Goal: Communication & Community: Participate in discussion

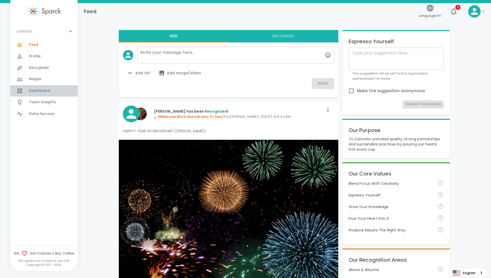
click at [34, 92] on span "Dashboard" at bounding box center [39, 90] width 21 height 5
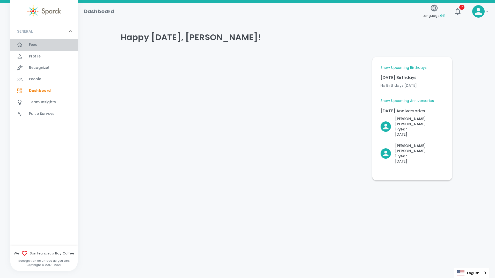
click at [37, 45] on span "Feed" at bounding box center [33, 44] width 9 height 5
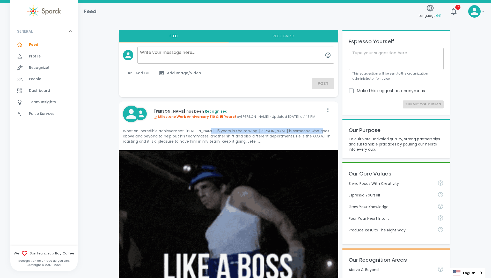
drag, startPoint x: 205, startPoint y: 132, endPoint x: 318, endPoint y: 131, distance: 113.2
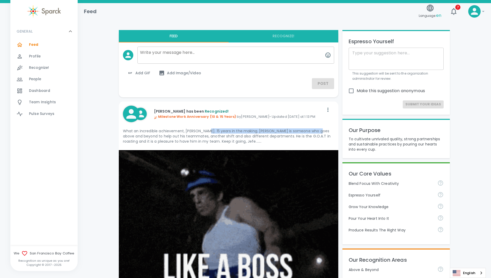
click at [318, 131] on p "What an incredible achievement, [PERSON_NAME]. 15 years in the making. [PERSON_…" at bounding box center [228, 136] width 211 height 16
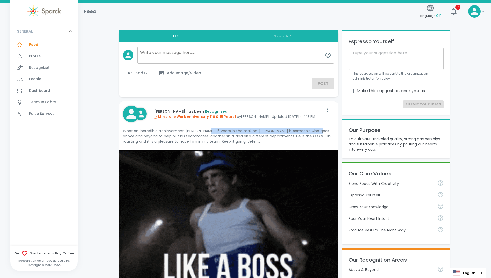
scroll to position [26, 0]
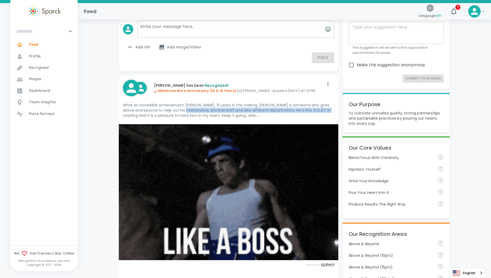
drag, startPoint x: 190, startPoint y: 111, endPoint x: 331, endPoint y: 112, distance: 140.7
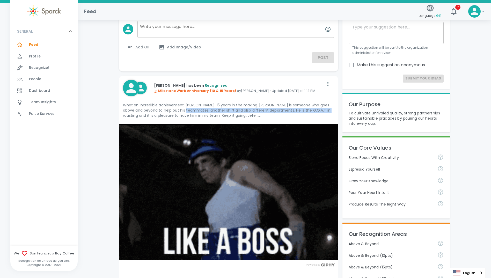
click at [331, 112] on p "What an incredible achievement, [PERSON_NAME]. 15 years in the making. [PERSON_…" at bounding box center [228, 111] width 211 height 16
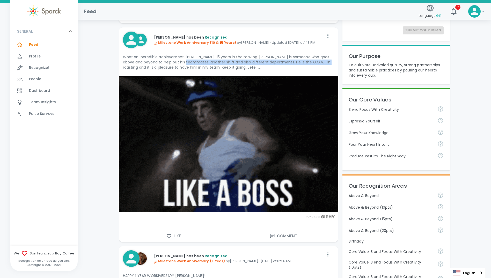
scroll to position [78, 0]
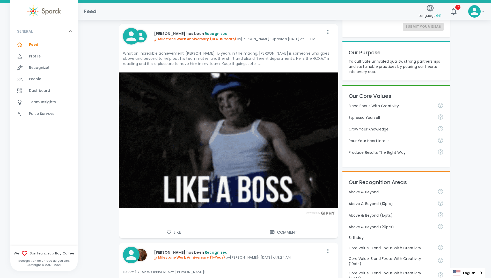
click at [128, 63] on p "What an incredible achievement, [PERSON_NAME]. 15 years in the making. [PERSON_…" at bounding box center [228, 59] width 211 height 16
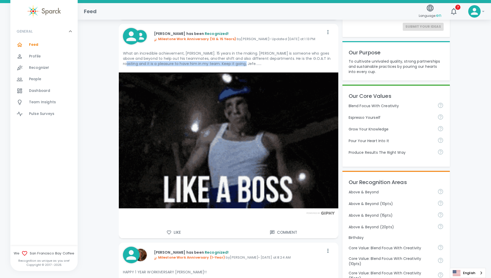
drag, startPoint x: 124, startPoint y: 63, endPoint x: 238, endPoint y: 64, distance: 114.0
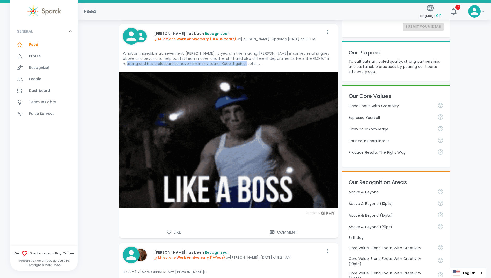
click at [238, 64] on p "What an incredible achievement, [PERSON_NAME]. 15 years in the making. [PERSON_…" at bounding box center [228, 59] width 211 height 16
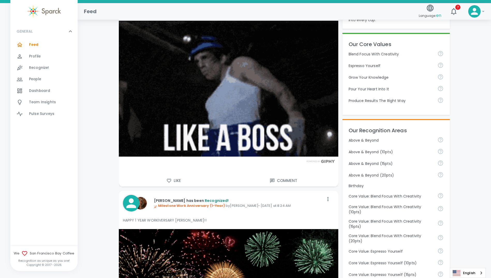
scroll to position [181, 0]
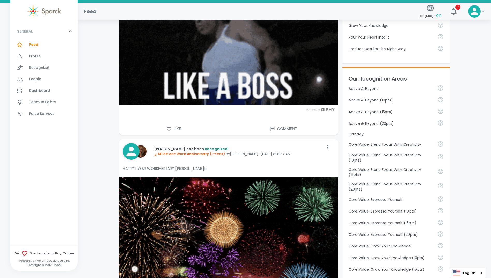
click at [170, 129] on icon "button" at bounding box center [169, 128] width 5 height 5
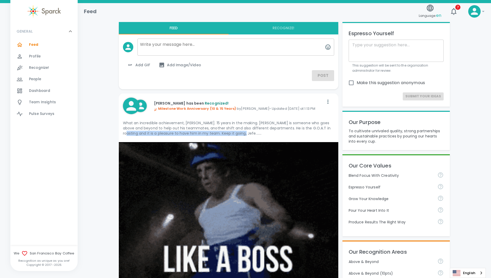
scroll to position [0, 0]
